Goal: Transaction & Acquisition: Purchase product/service

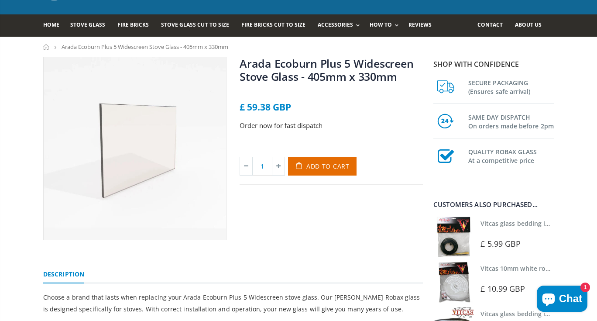
scroll to position [44, 0]
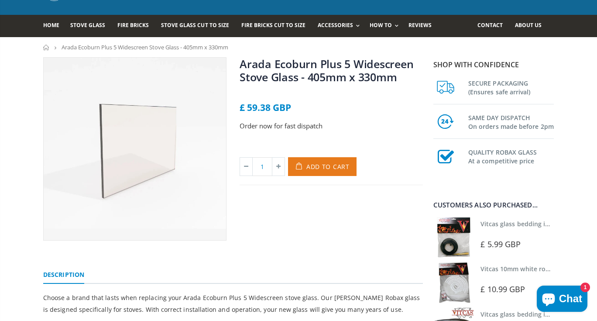
click at [323, 168] on span "Add to Cart" at bounding box center [327, 166] width 43 height 8
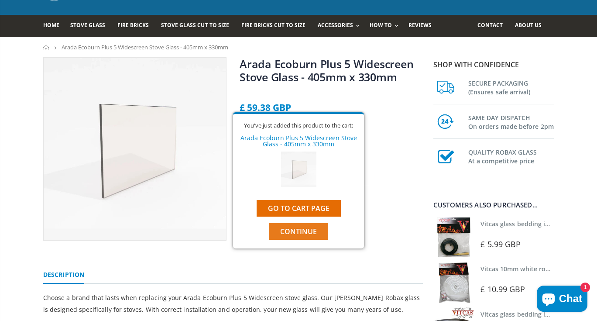
click at [307, 228] on span "Continue" at bounding box center [298, 232] width 37 height 10
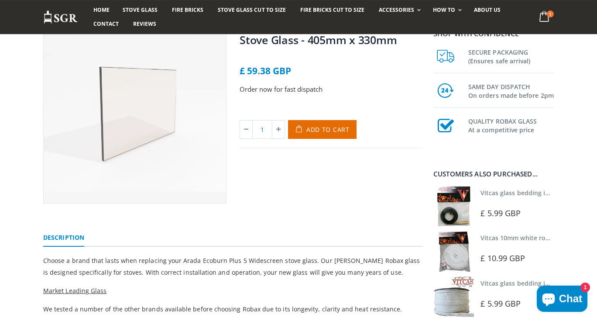
scroll to position [82, 0]
click at [492, 206] on div "Vitcas glass bedding in tape - 2mm x 10mm x 2 meters £ 5.99 GBP" at bounding box center [519, 206] width 76 height 41
click at [462, 206] on img at bounding box center [453, 206] width 41 height 41
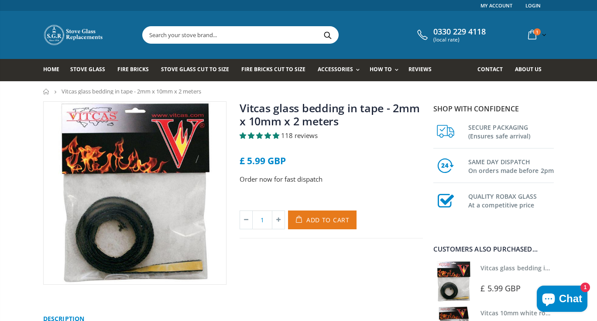
click at [320, 221] on span "Add to Cart" at bounding box center [327, 220] width 43 height 8
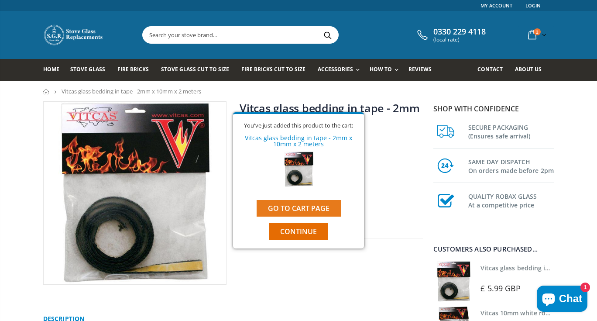
click at [324, 209] on link "Go to cart page" at bounding box center [299, 208] width 84 height 17
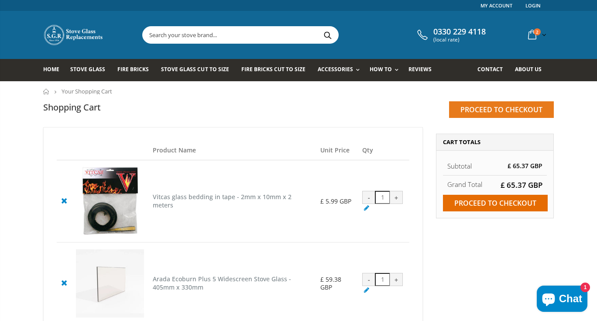
click at [507, 110] on input "Proceed to checkout" at bounding box center [501, 109] width 105 height 17
